Goal: Task Accomplishment & Management: Complete application form

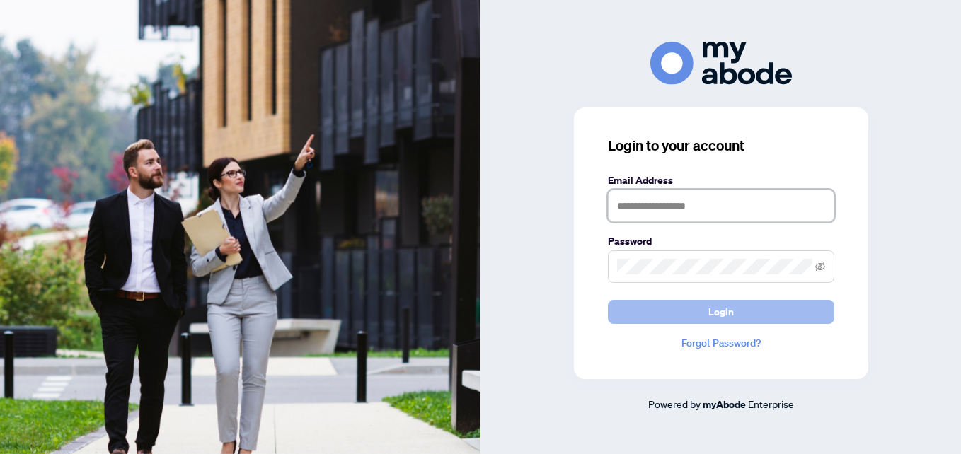
type input "**********"
click at [671, 315] on button "Login" at bounding box center [721, 312] width 226 height 24
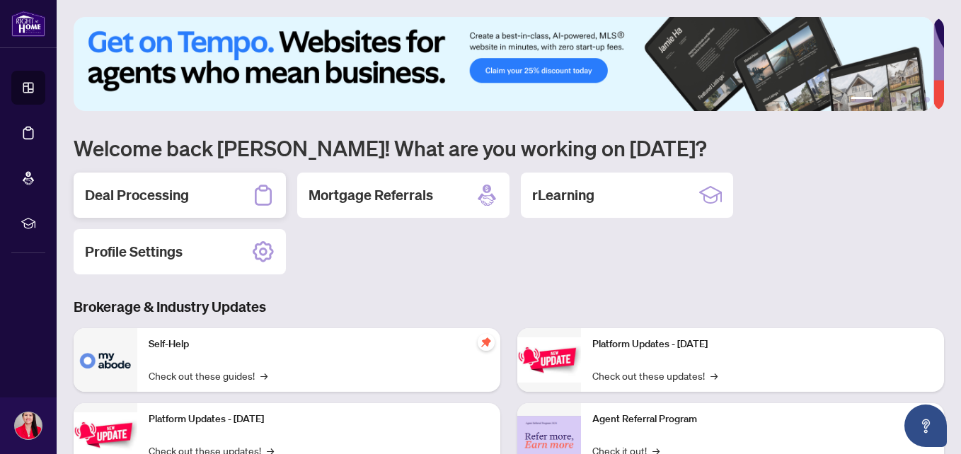
click at [151, 192] on h2 "Deal Processing" at bounding box center [137, 195] width 104 height 20
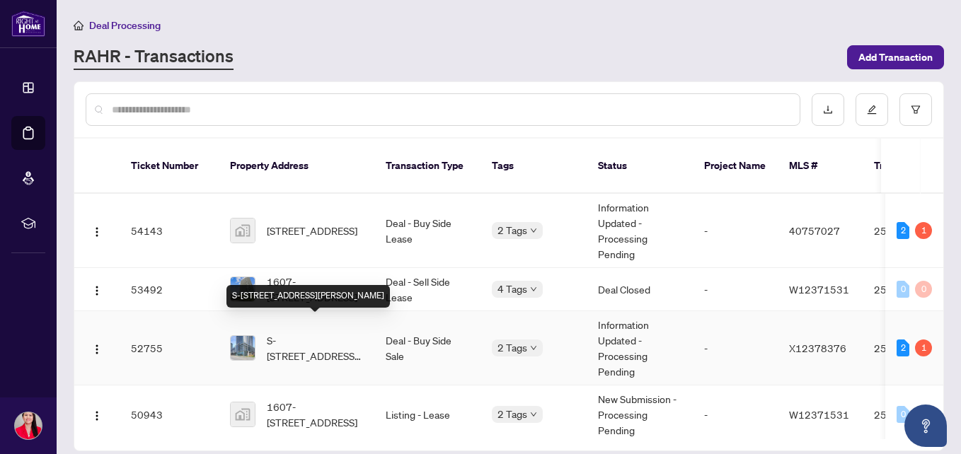
click at [297, 333] on span "S-[STREET_ADDRESS][PERSON_NAME]" at bounding box center [315, 348] width 96 height 31
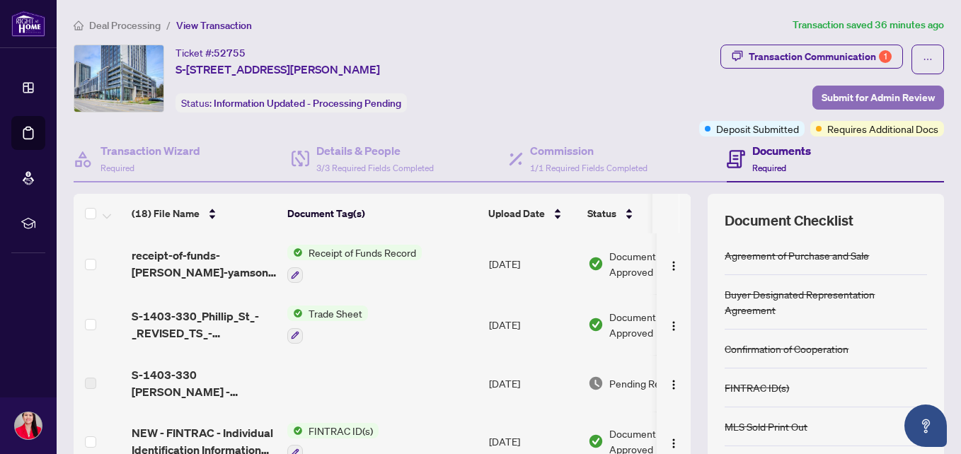
click at [839, 94] on span "Submit for Admin Review" at bounding box center [878, 97] width 113 height 23
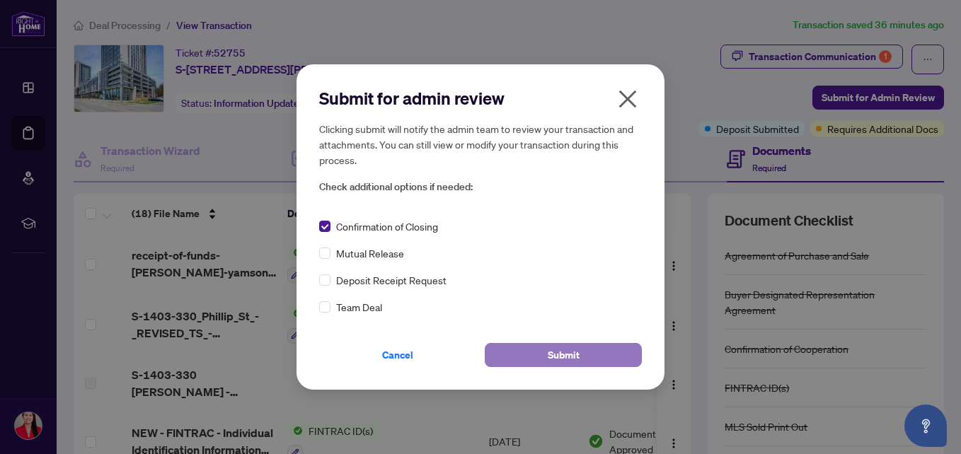
click at [553, 357] on span "Submit" at bounding box center [564, 355] width 32 height 23
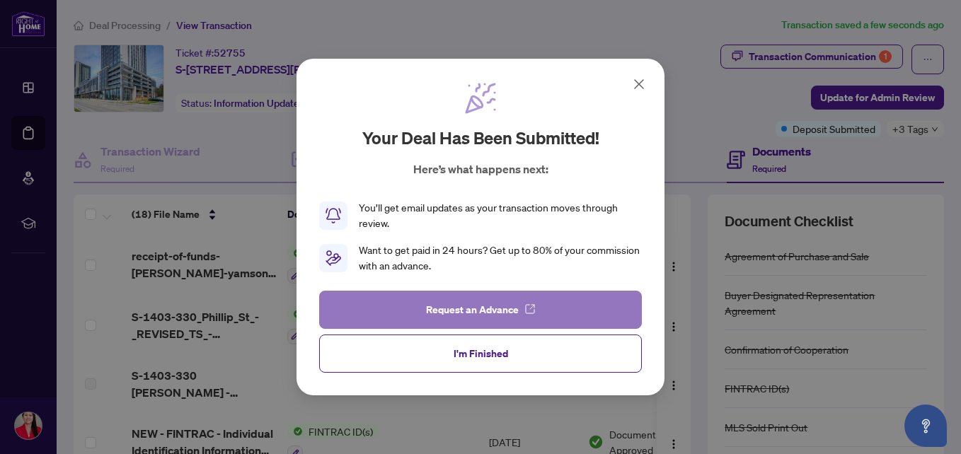
click at [444, 306] on span "Request an Advance" at bounding box center [472, 310] width 93 height 23
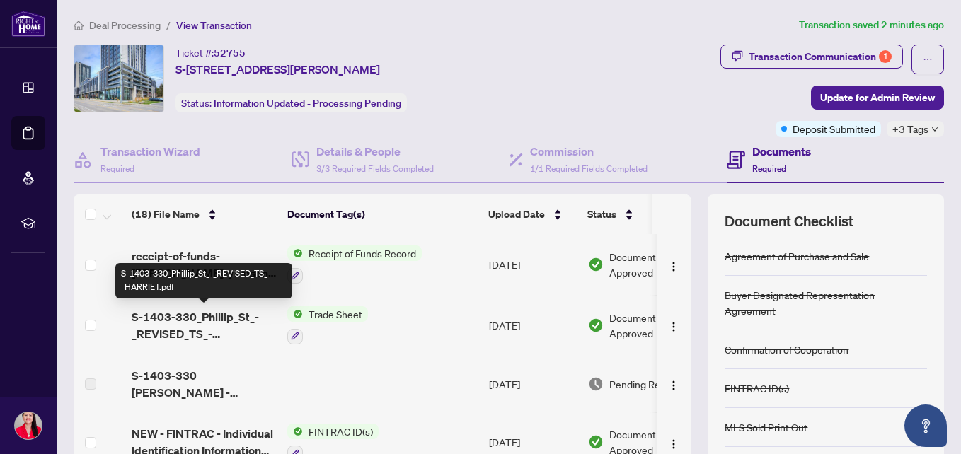
click at [199, 318] on span "S-1403-330_Phillip_St_-_REVISED_TS_-_HARRIET.pdf" at bounding box center [204, 326] width 144 height 34
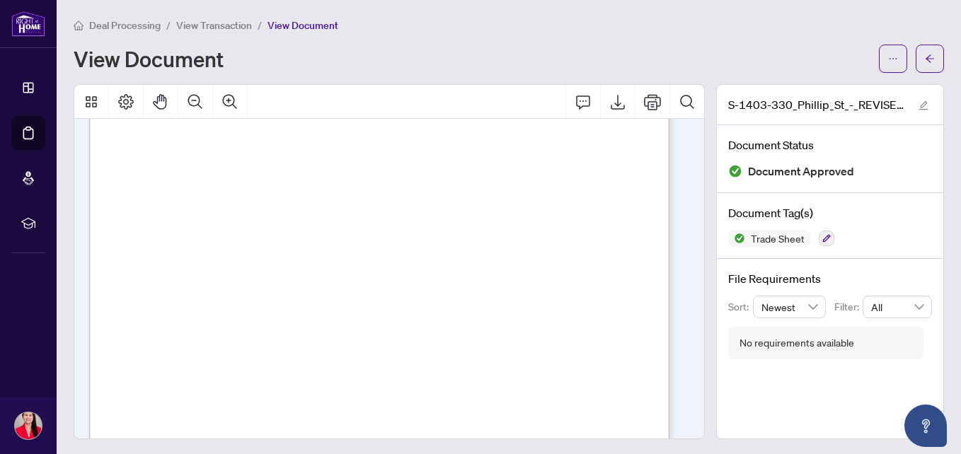
scroll to position [71, 0]
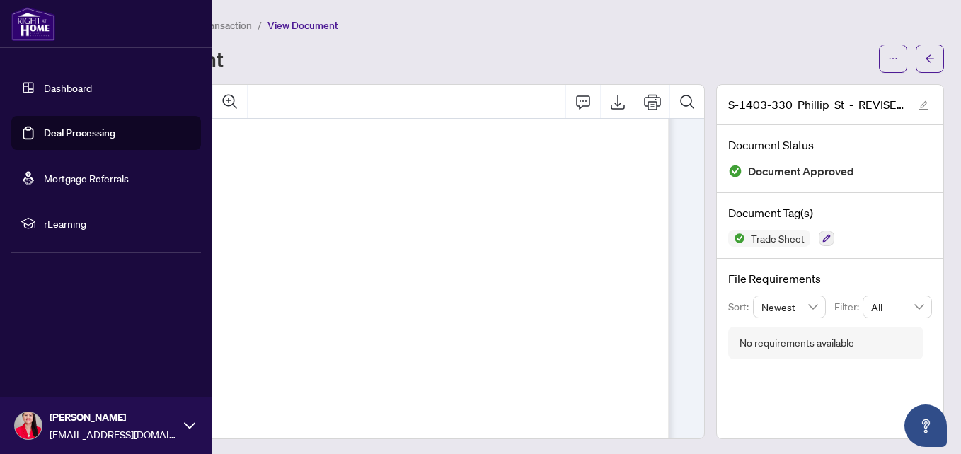
click at [77, 83] on link "Dashboard" at bounding box center [68, 87] width 48 height 13
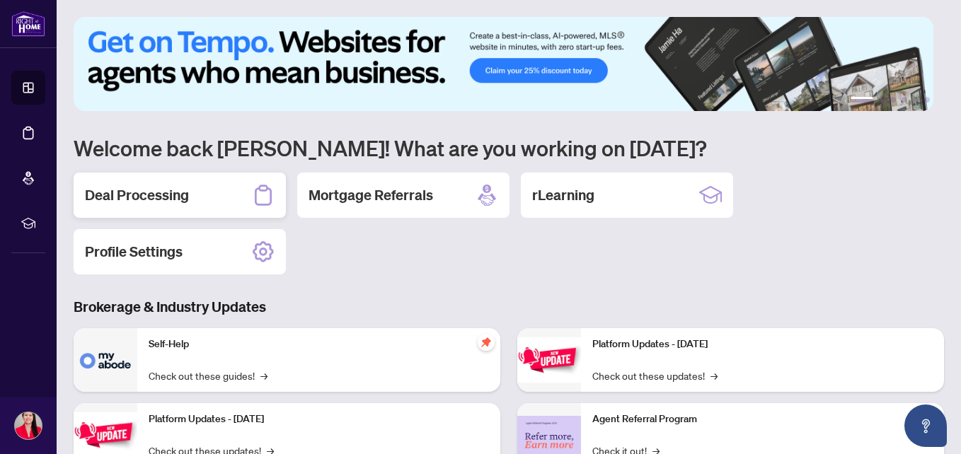
click at [183, 198] on h2 "Deal Processing" at bounding box center [137, 195] width 104 height 20
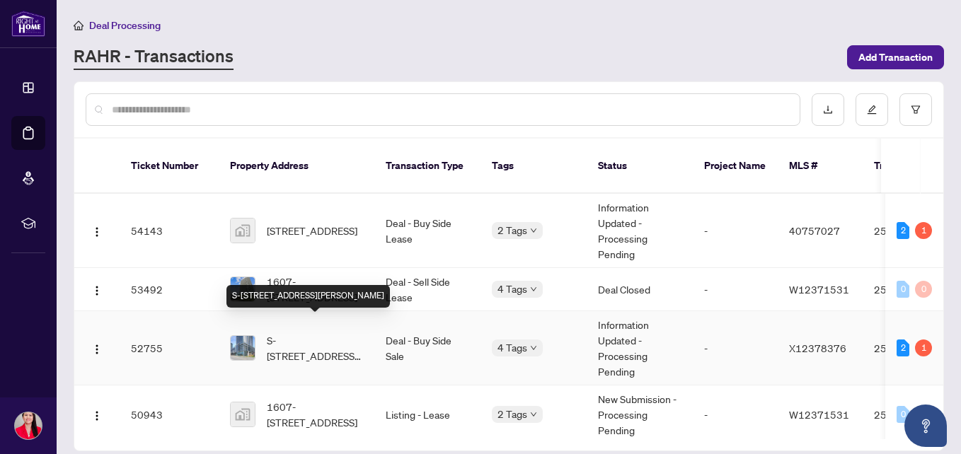
click at [321, 333] on span "S-[STREET_ADDRESS][PERSON_NAME]" at bounding box center [315, 348] width 96 height 31
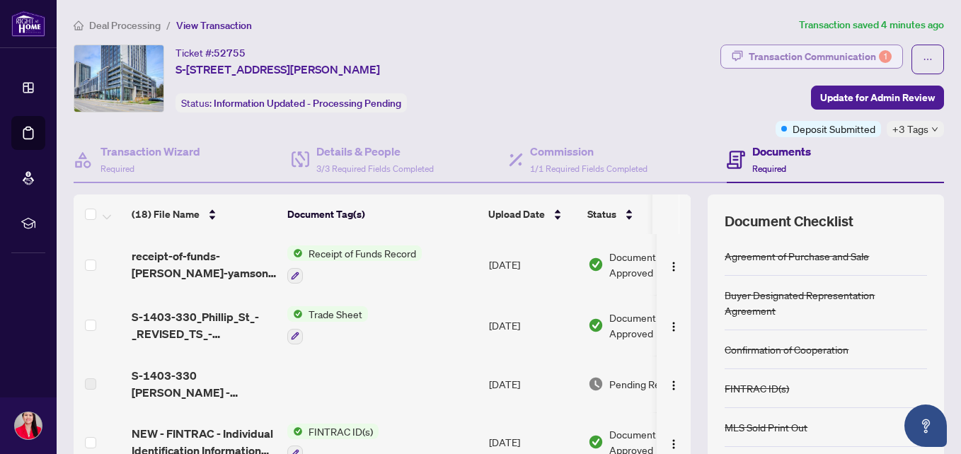
click at [834, 57] on div "Transaction Communication 1" at bounding box center [820, 56] width 143 height 23
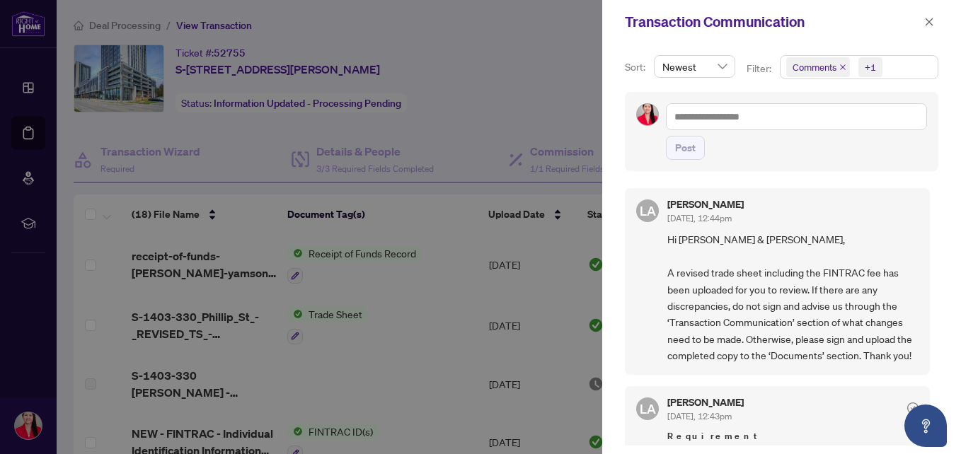
click at [458, 109] on div at bounding box center [480, 227] width 961 height 454
click at [508, 106] on div at bounding box center [480, 227] width 961 height 454
click at [933, 22] on icon "close" at bounding box center [929, 22] width 10 height 10
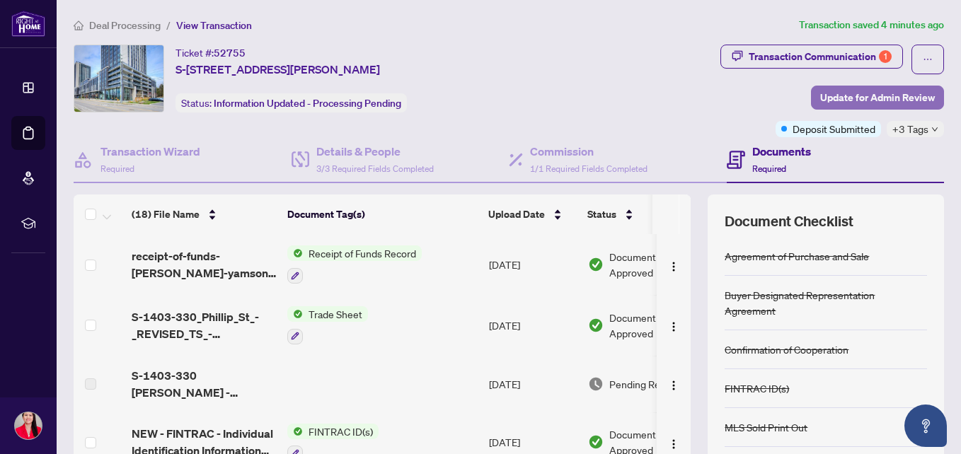
click at [857, 93] on span "Update for Admin Review" at bounding box center [877, 97] width 115 height 23
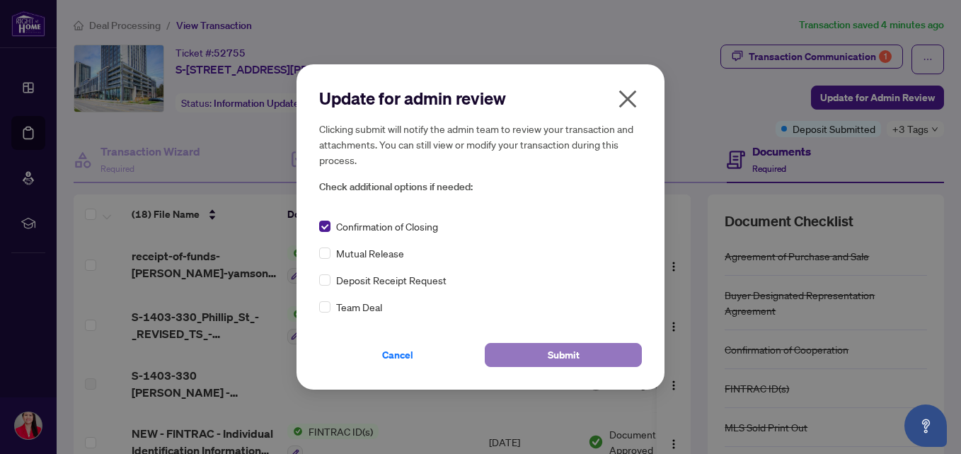
click at [543, 357] on button "Submit" at bounding box center [563, 355] width 157 height 24
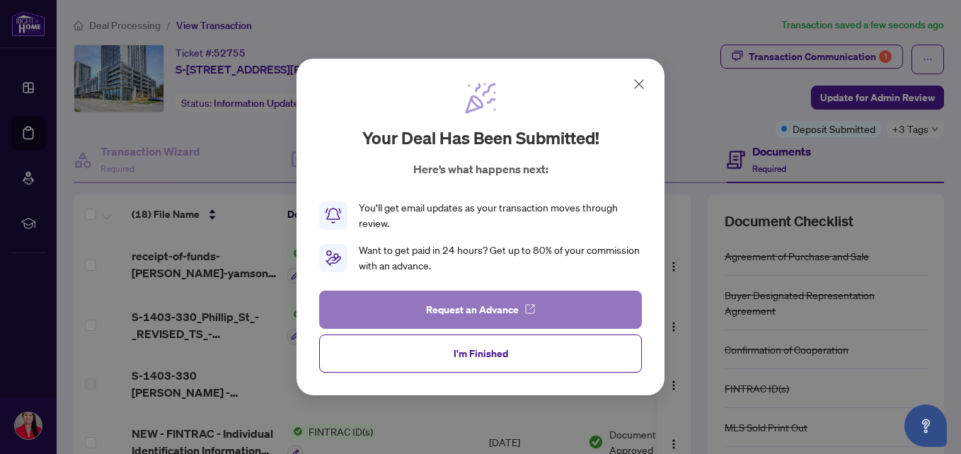
click at [475, 305] on span "Request an Advance" at bounding box center [472, 310] width 93 height 23
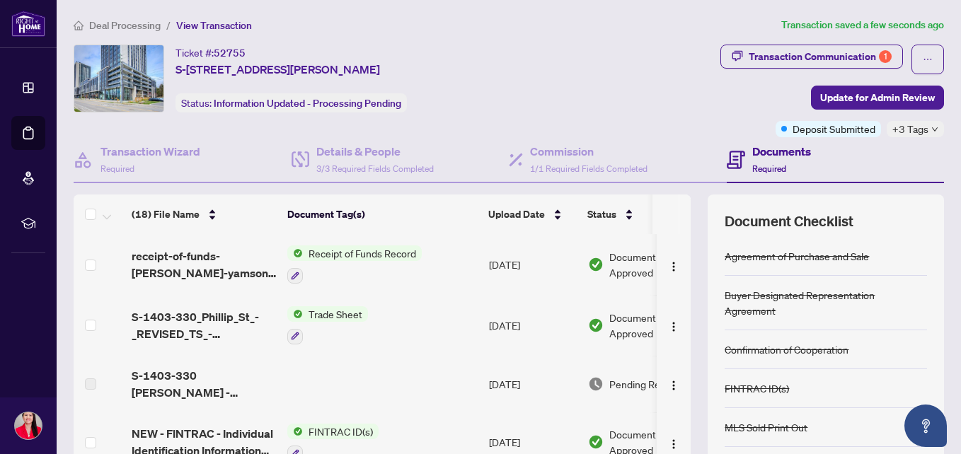
click at [227, 281] on span "receipt-of-funds-[PERSON_NAME]-yamson-20250919-093341 1.pdf" at bounding box center [204, 265] width 144 height 34
